Goal: Task Accomplishment & Management: Manage account settings

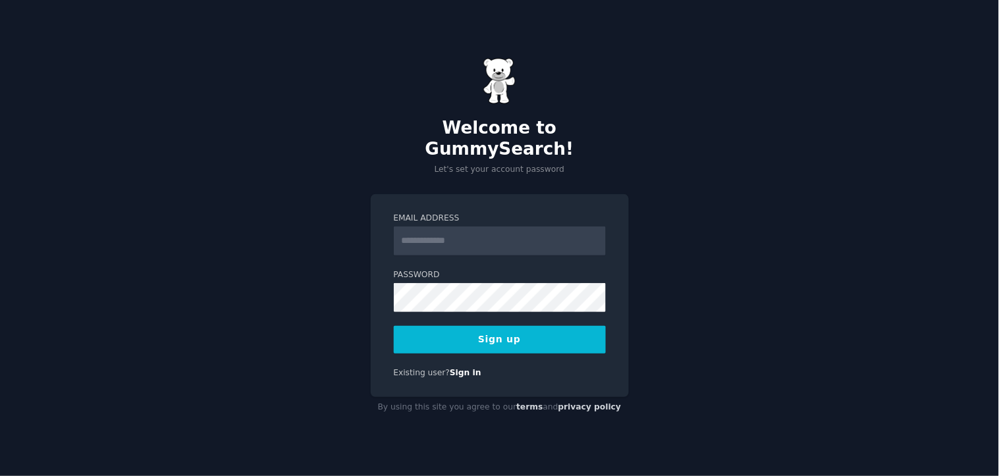
click at [445, 229] on input "Email Address" at bounding box center [500, 241] width 212 height 29
click at [547, 233] on input "Email Address" at bounding box center [500, 241] width 212 height 29
type input "**********"
click at [461, 331] on button "Sign up" at bounding box center [500, 340] width 212 height 28
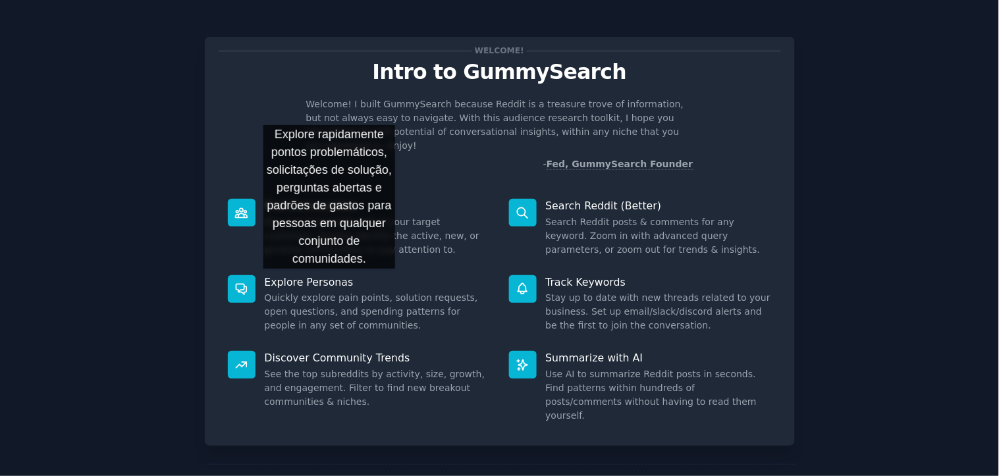
click at [329, 291] on dd "Quickly explore pain points, solution requests, open questions, and spending pa…" at bounding box center [378, 312] width 226 height 42
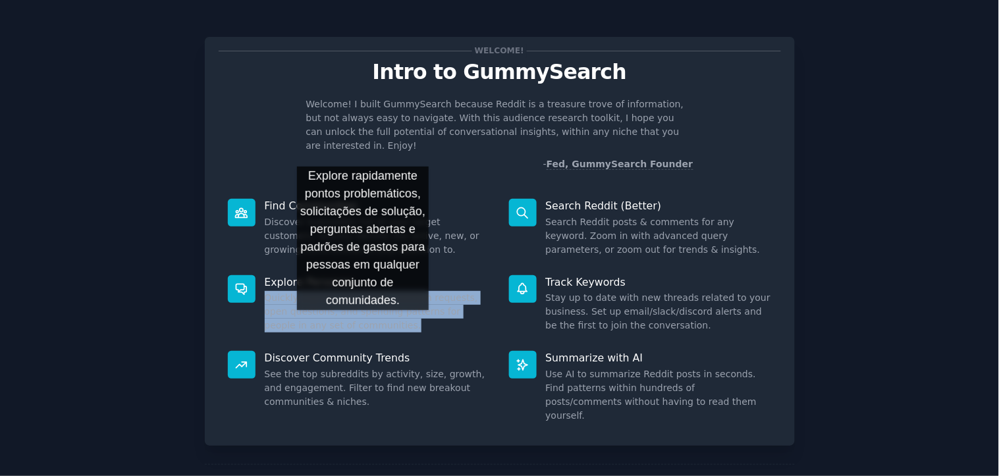
drag, startPoint x: 264, startPoint y: 281, endPoint x: 361, endPoint y: 320, distance: 104.4
click at [362, 323] on div "Explore Personas Quickly explore pain points, solution requests, open questions…" at bounding box center [359, 304] width 281 height 76
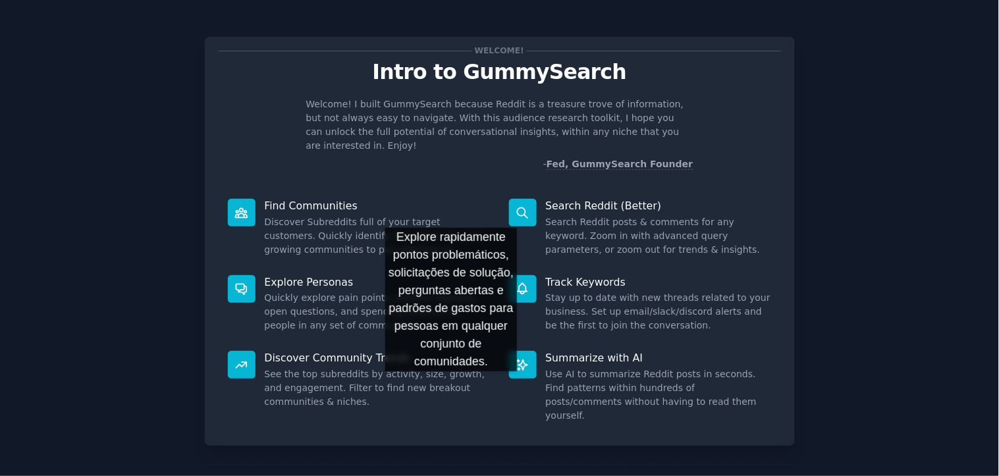
click at [451, 385] on dd "See the top subreddits by activity, size, growth, and engagement. Filter to fin…" at bounding box center [378, 389] width 226 height 42
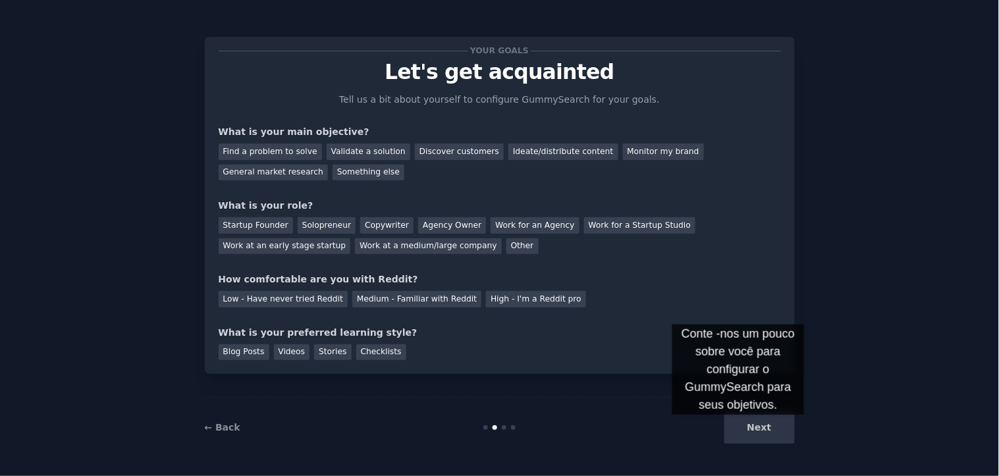
click at [739, 428] on div "Next" at bounding box center [696, 428] width 197 height 32
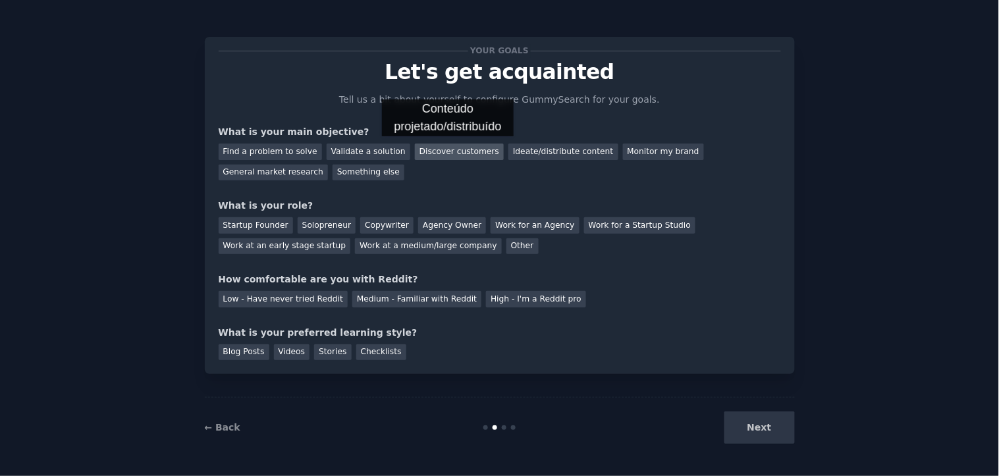
click at [448, 150] on div "Discover customers" at bounding box center [459, 152] width 89 height 16
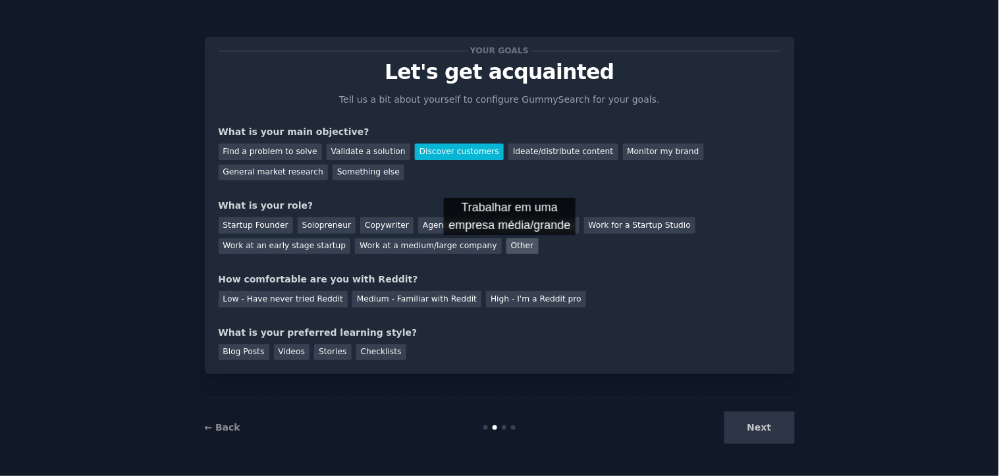
click at [510, 248] on div "Other" at bounding box center [523, 246] width 32 height 16
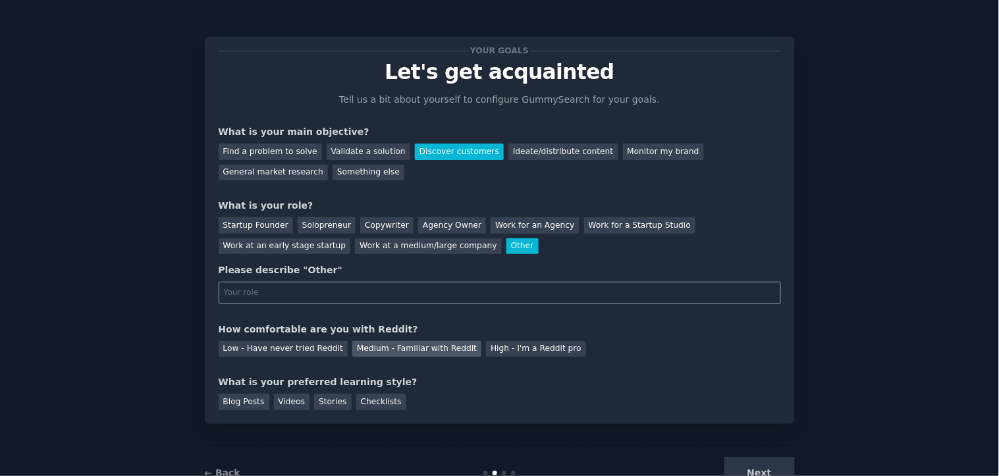
paste input "Content creator"
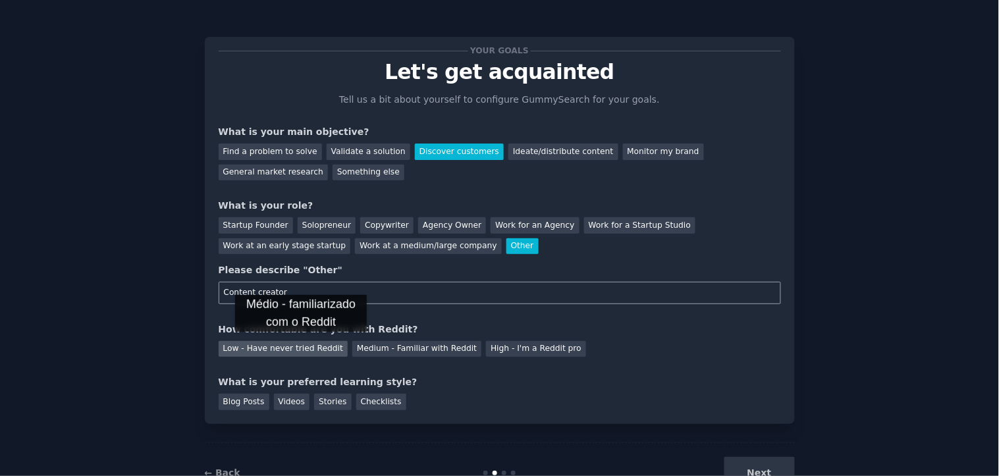
type input "Content creator"
click at [301, 345] on div "Low - Have never tried Reddit" at bounding box center [283, 349] width 129 height 16
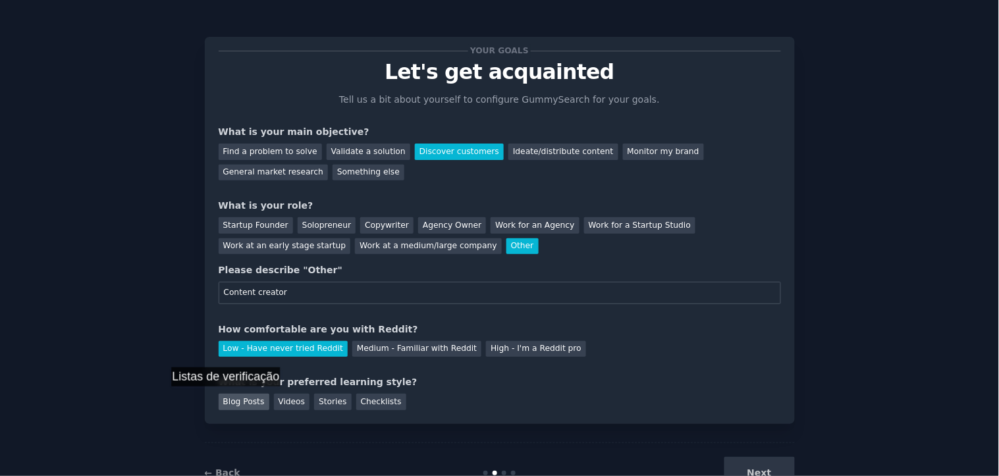
click at [229, 400] on div "Blog Posts" at bounding box center [244, 402] width 51 height 16
click at [762, 460] on button "Next" at bounding box center [760, 473] width 70 height 32
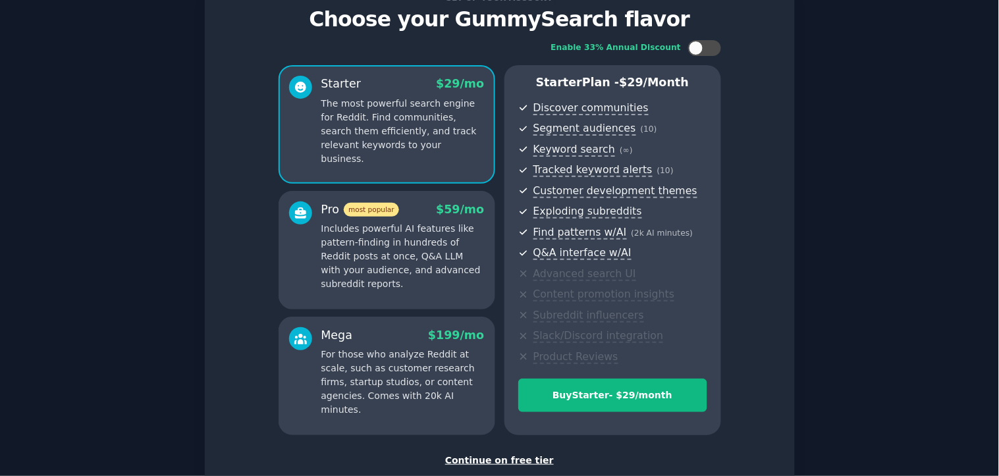
scroll to position [136, 0]
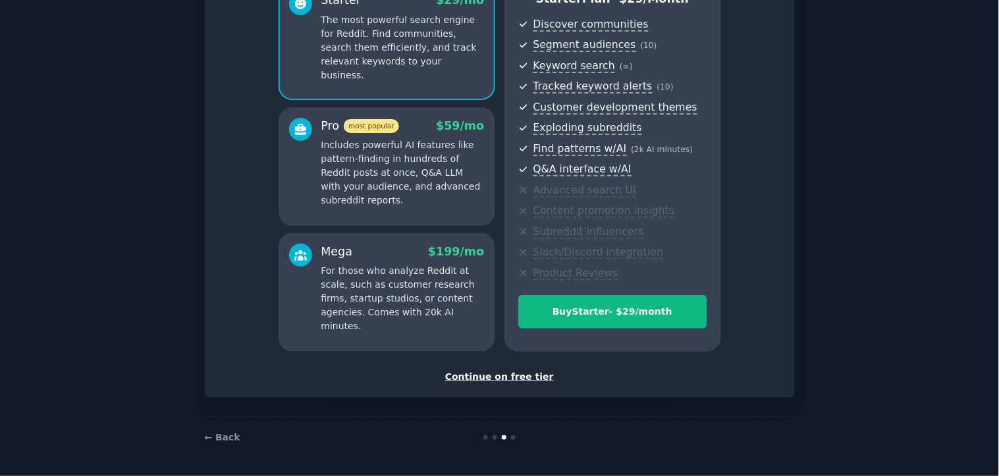
click at [491, 378] on div "Continue on free tier" at bounding box center [500, 377] width 563 height 14
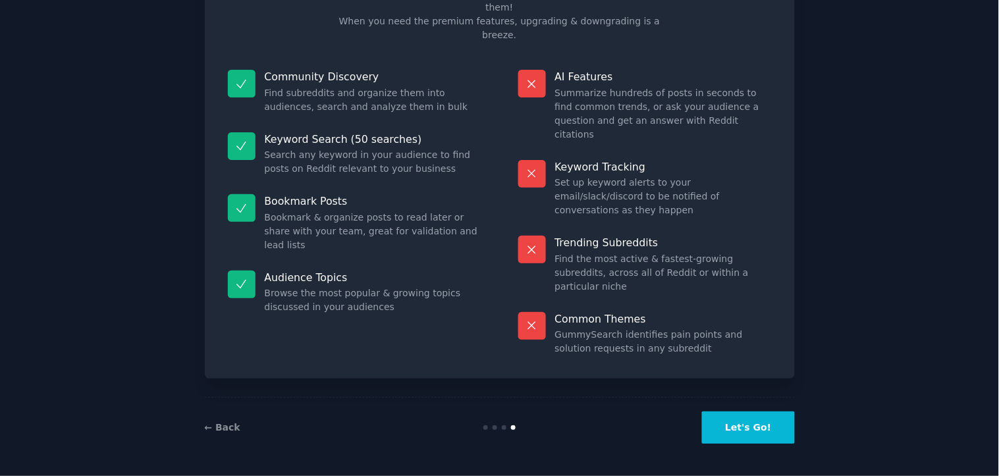
scroll to position [50, 0]
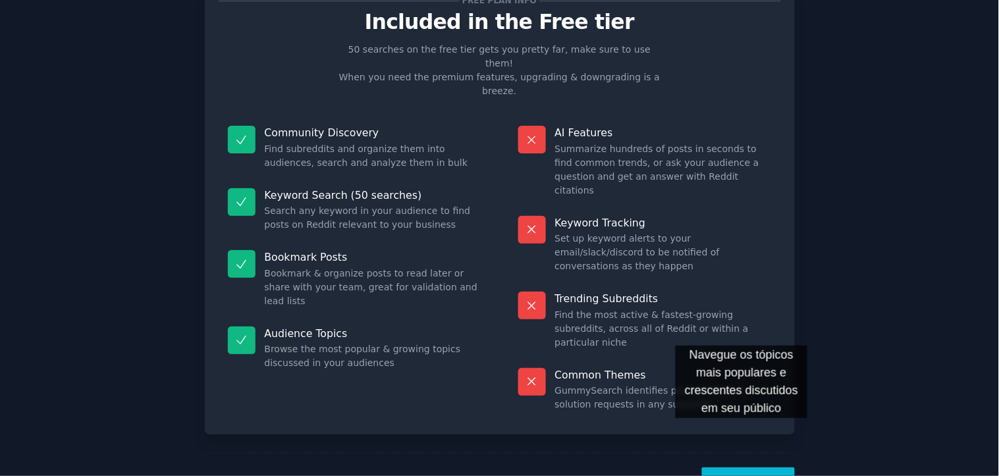
click at [742, 468] on button "Let's Go!" at bounding box center [748, 484] width 92 height 32
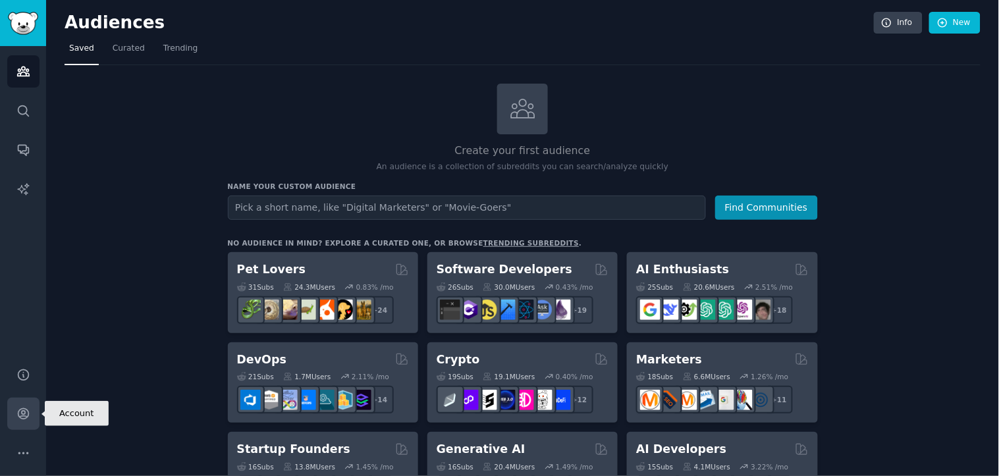
click at [16, 410] on icon "Sidebar" at bounding box center [23, 414] width 14 height 14
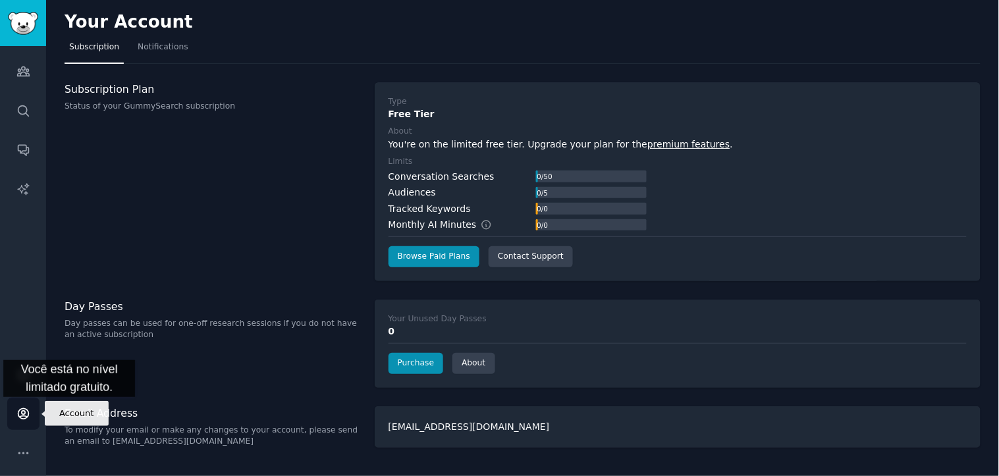
click at [16, 410] on icon "Sidebar" at bounding box center [23, 414] width 14 height 14
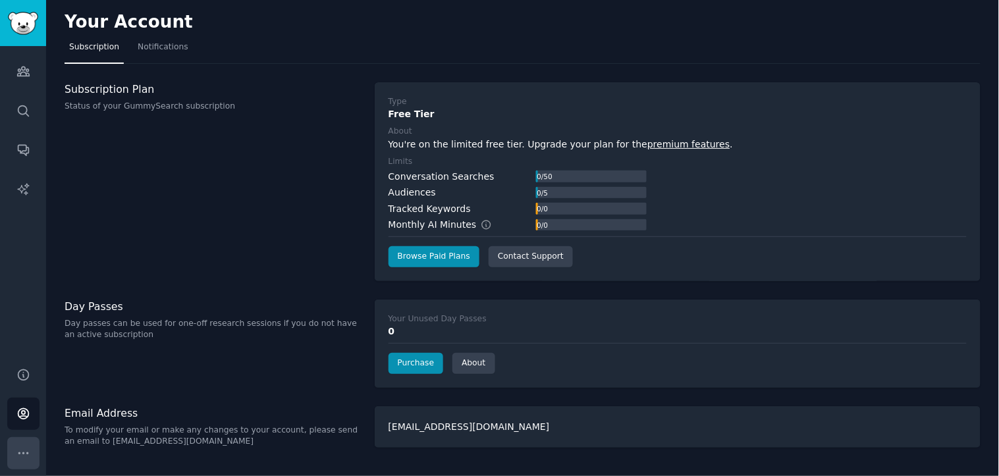
click at [18, 453] on icon "Sidebar" at bounding box center [22, 453] width 9 height 1
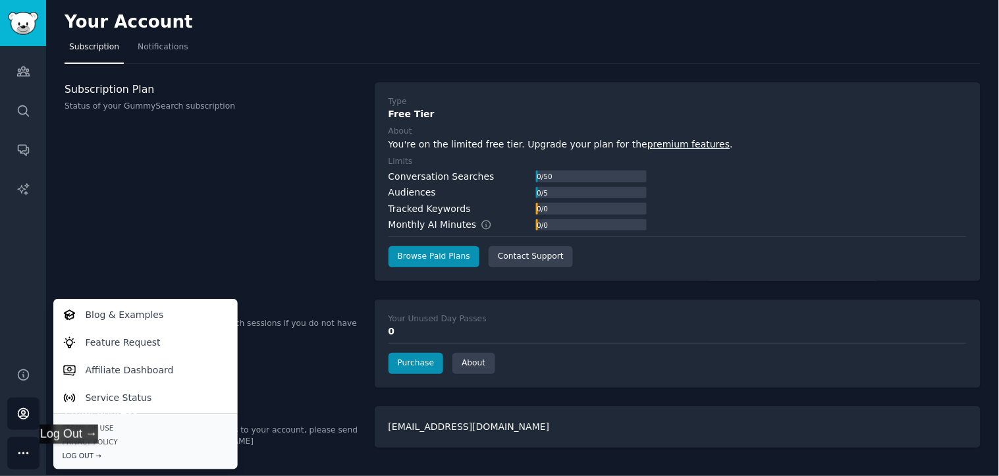
click at [73, 457] on div "Log Out →" at bounding box center [146, 455] width 166 height 9
